Goal: Transaction & Acquisition: Purchase product/service

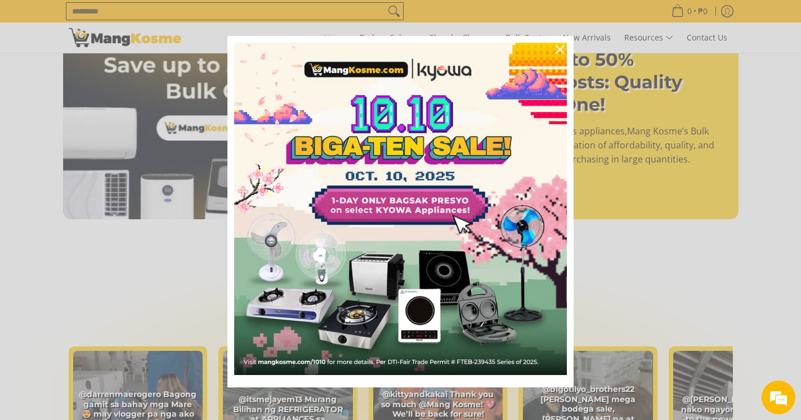
scroll to position [1713, 0]
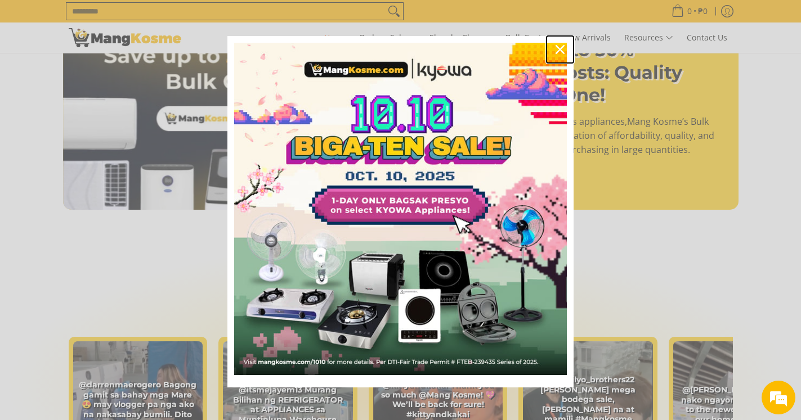
click at [553, 44] on div "Close" at bounding box center [560, 50] width 18 height 18
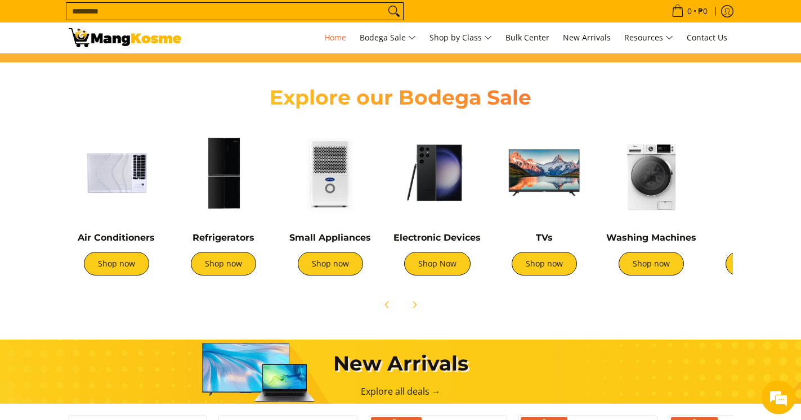
scroll to position [404, 0]
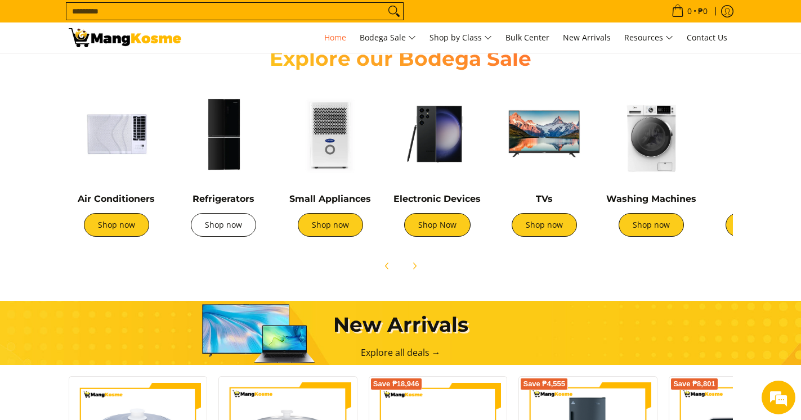
click at [222, 234] on link "Shop now" at bounding box center [223, 225] width 65 height 24
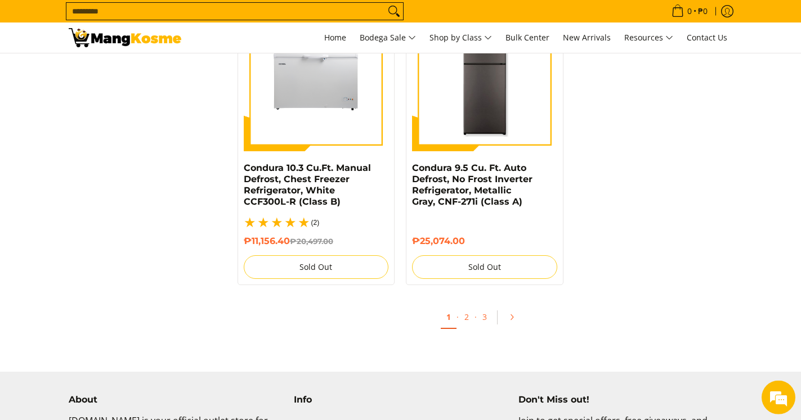
scroll to position [2225, 0]
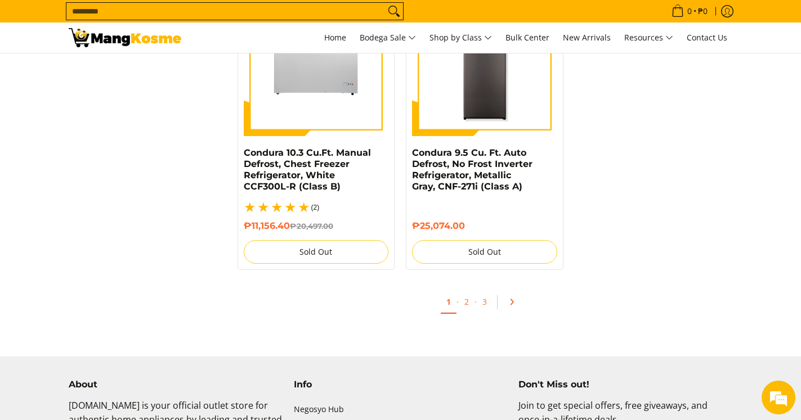
click at [509, 298] on icon "Pagination" at bounding box center [512, 302] width 8 height 8
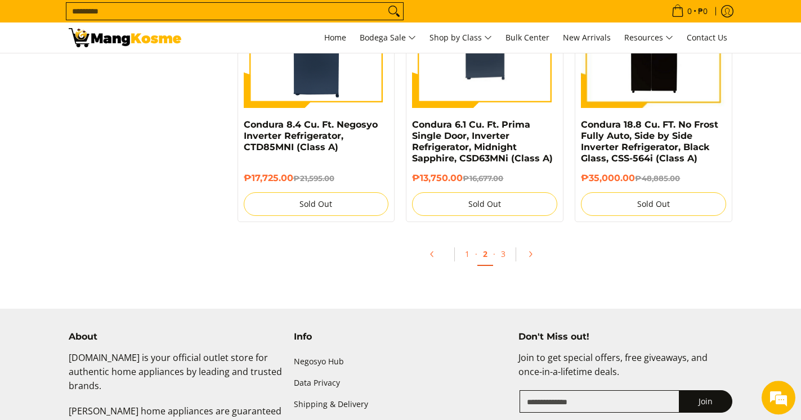
scroll to position [2225, 0]
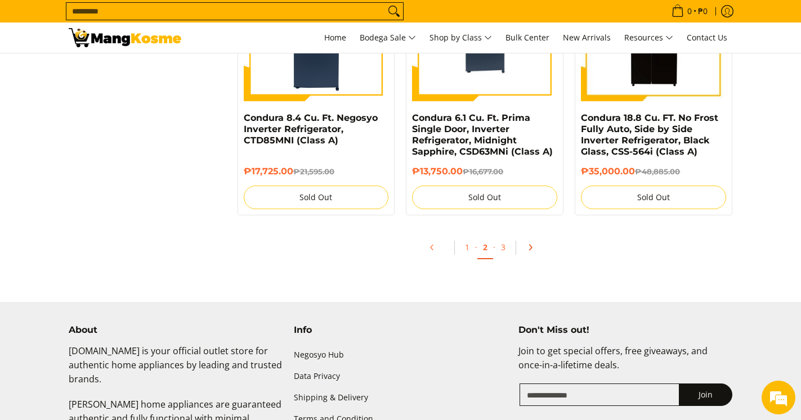
click at [524, 254] on link "Pagination" at bounding box center [534, 247] width 27 height 19
